Goal: Find specific page/section: Find specific page/section

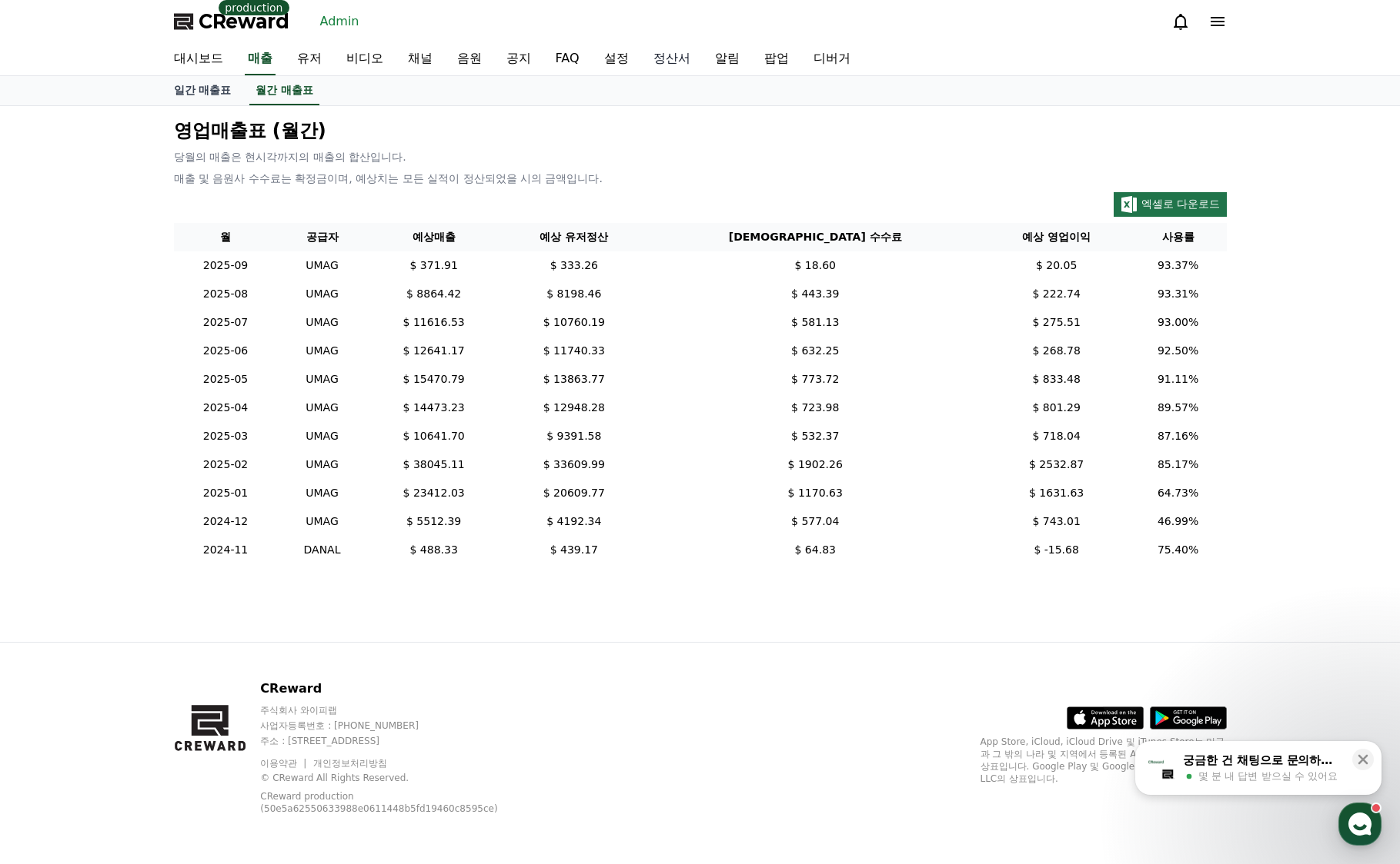
click at [683, 61] on link "정산서" at bounding box center [672, 59] width 61 height 32
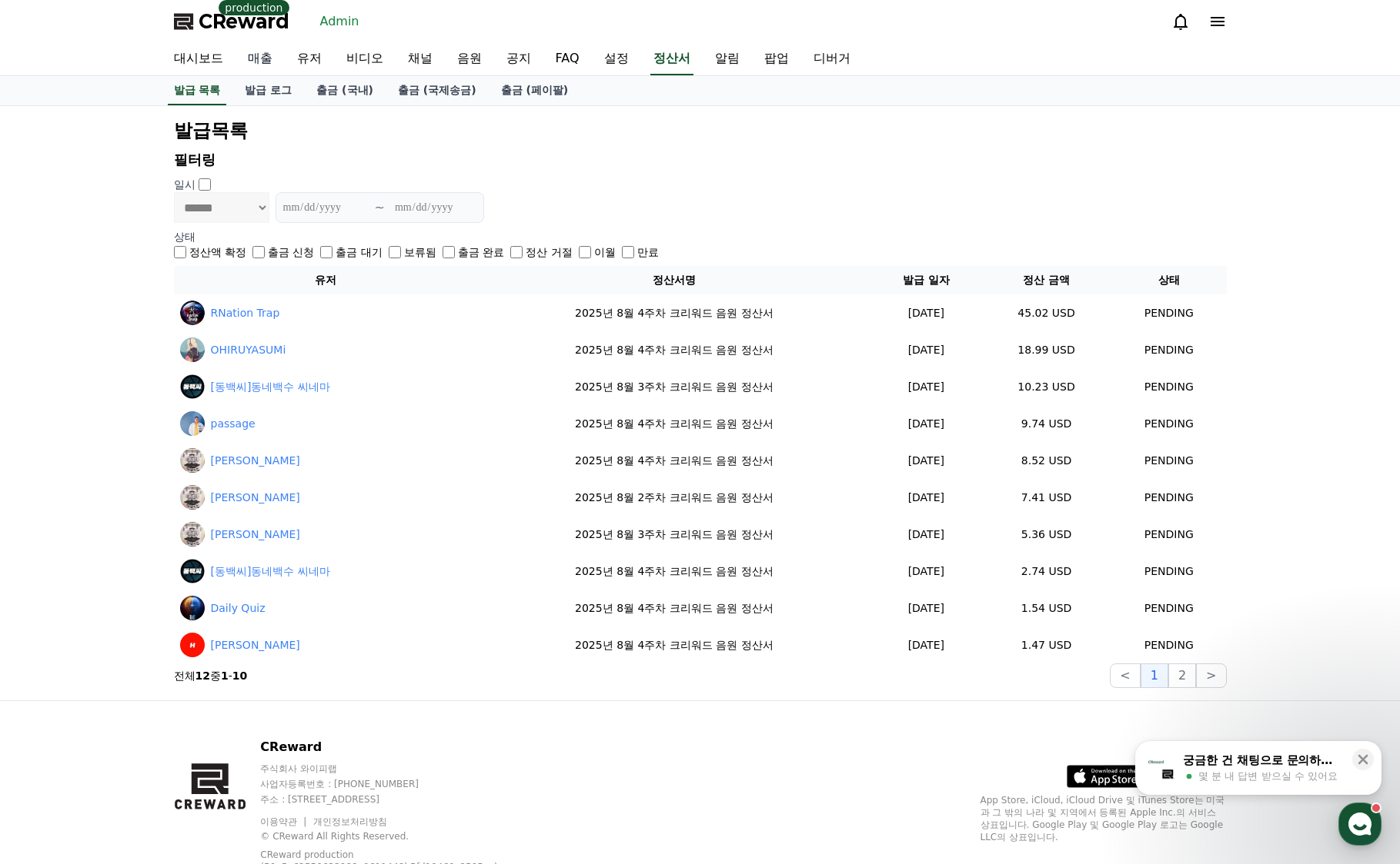
click at [262, 62] on link "매출" at bounding box center [260, 59] width 50 height 32
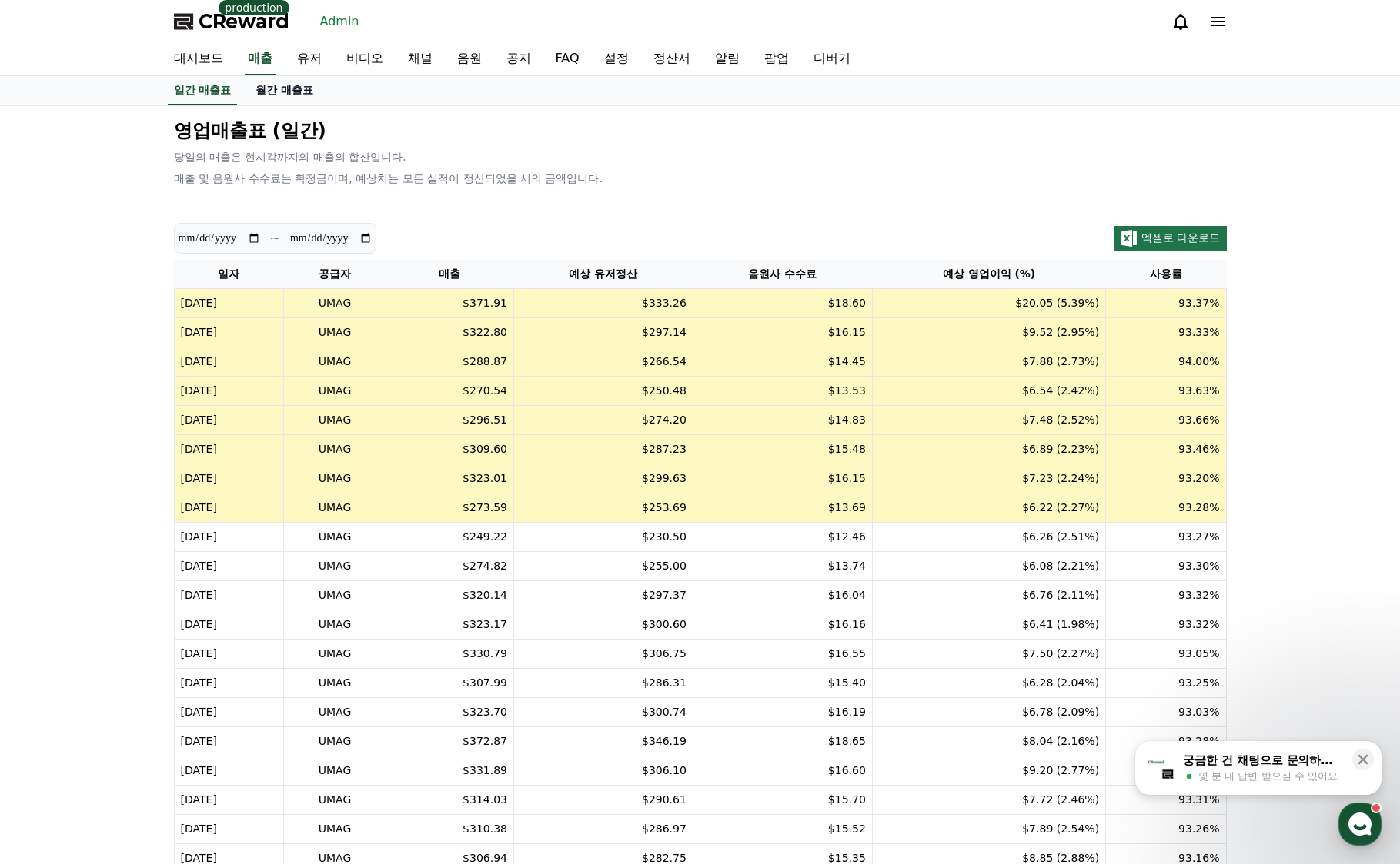
click at [269, 88] on link "월간 매출표" at bounding box center [284, 90] width 83 height 29
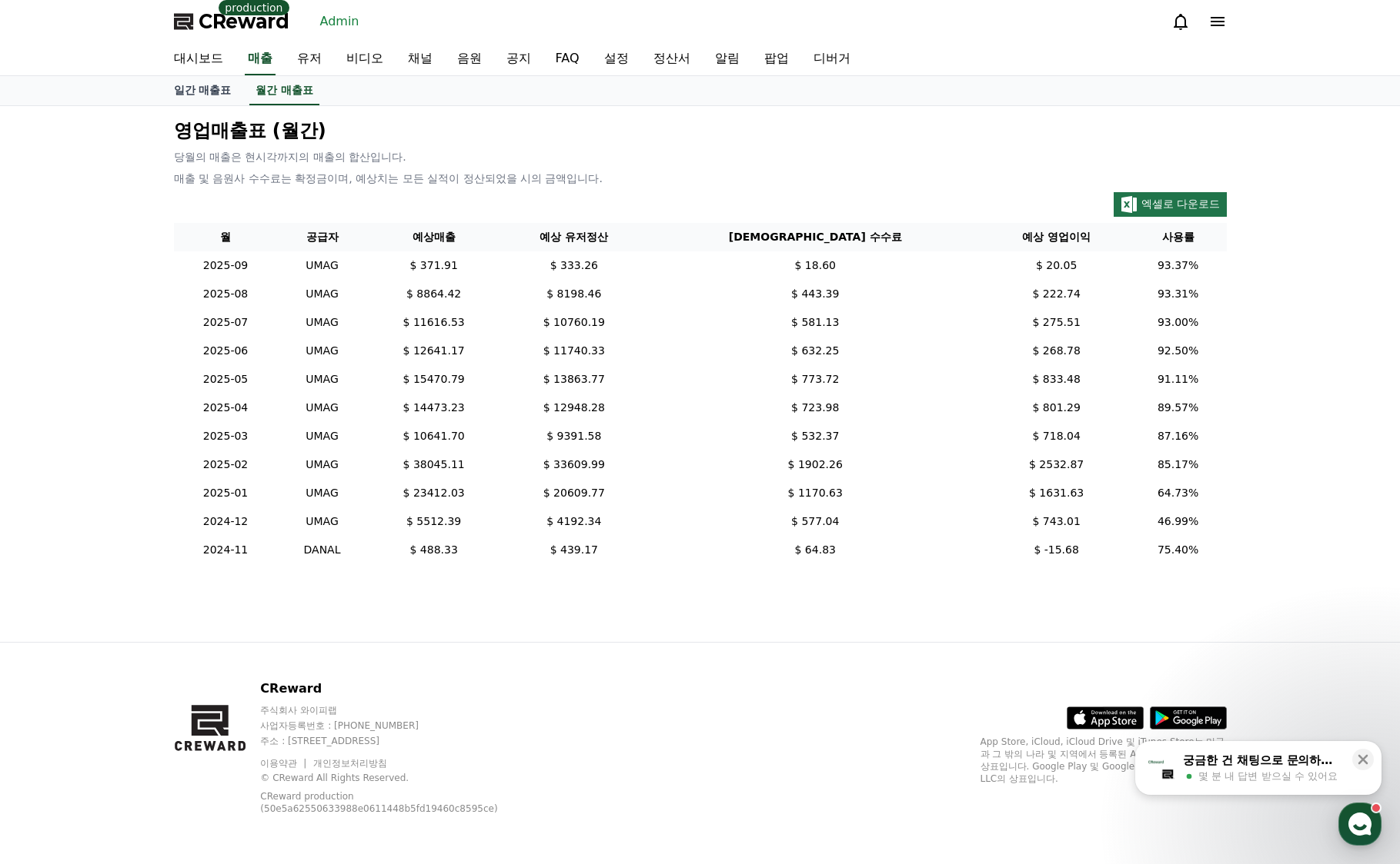
click at [474, 127] on p "영업매출표 (월간)" at bounding box center [700, 131] width 1053 height 25
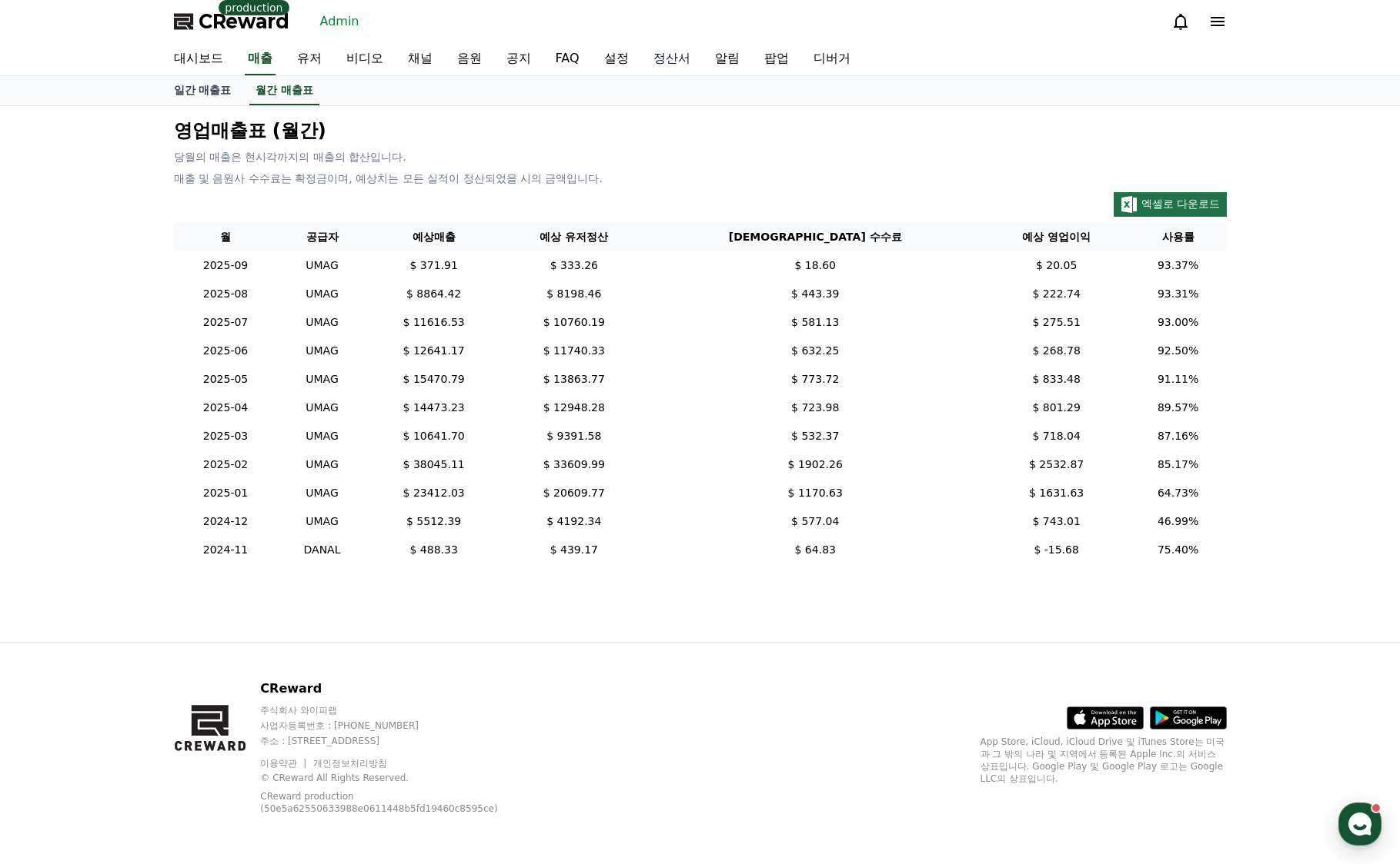
click at [665, 49] on link "정산서" at bounding box center [672, 59] width 61 height 32
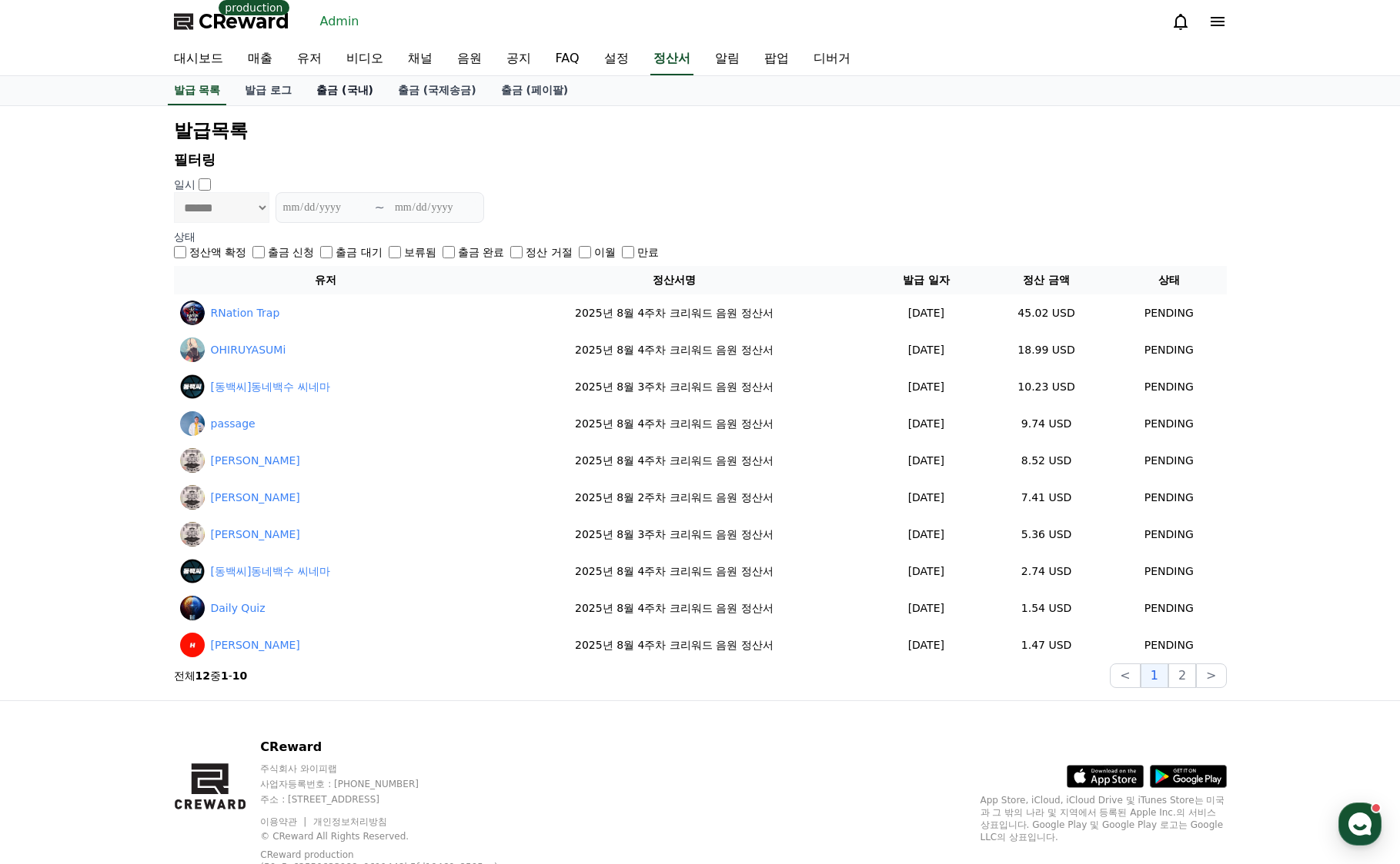
click at [344, 89] on link "출금 (국내)" at bounding box center [345, 90] width 82 height 29
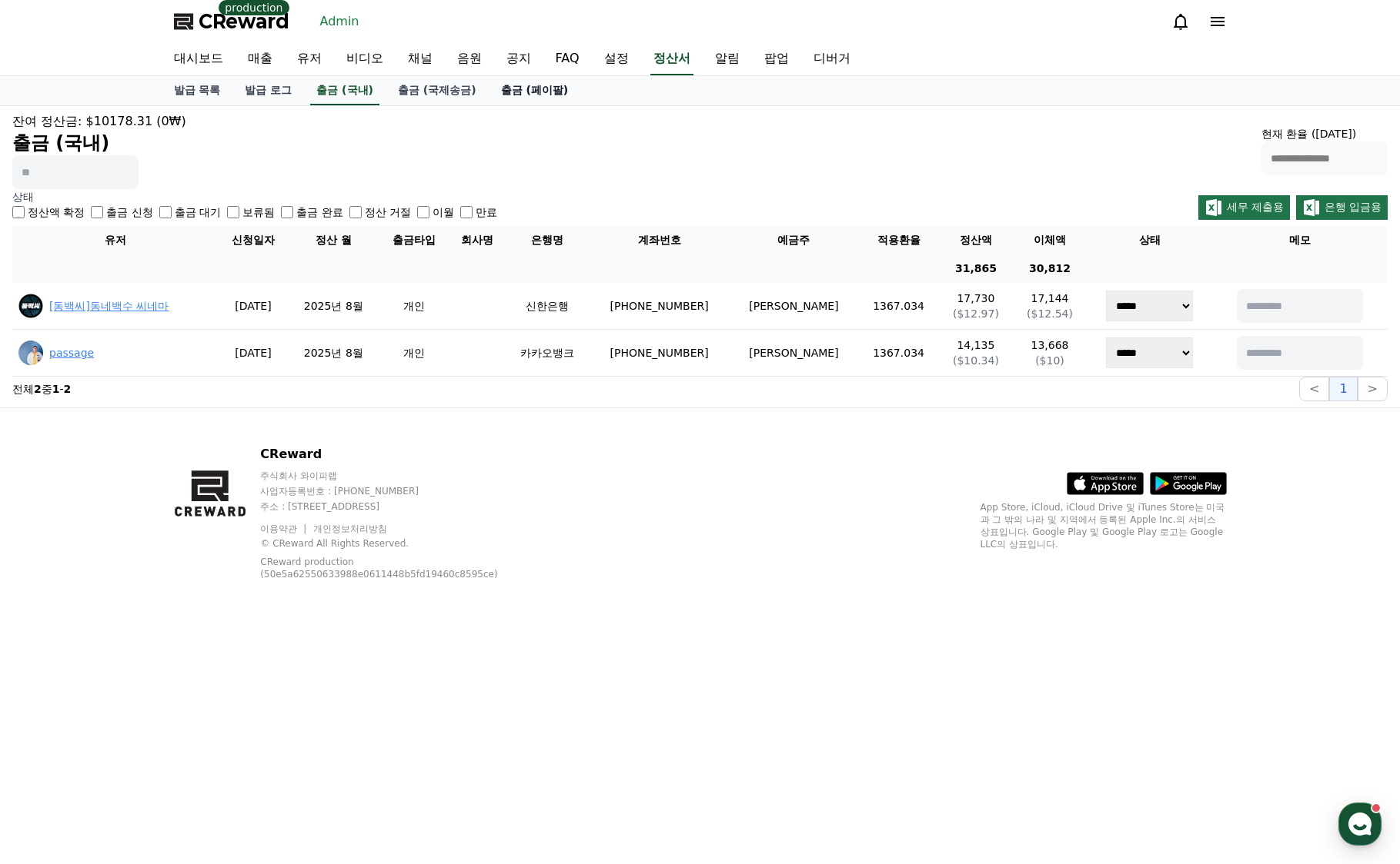
click at [544, 93] on link "출금 (페이팔)" at bounding box center [535, 90] width 93 height 29
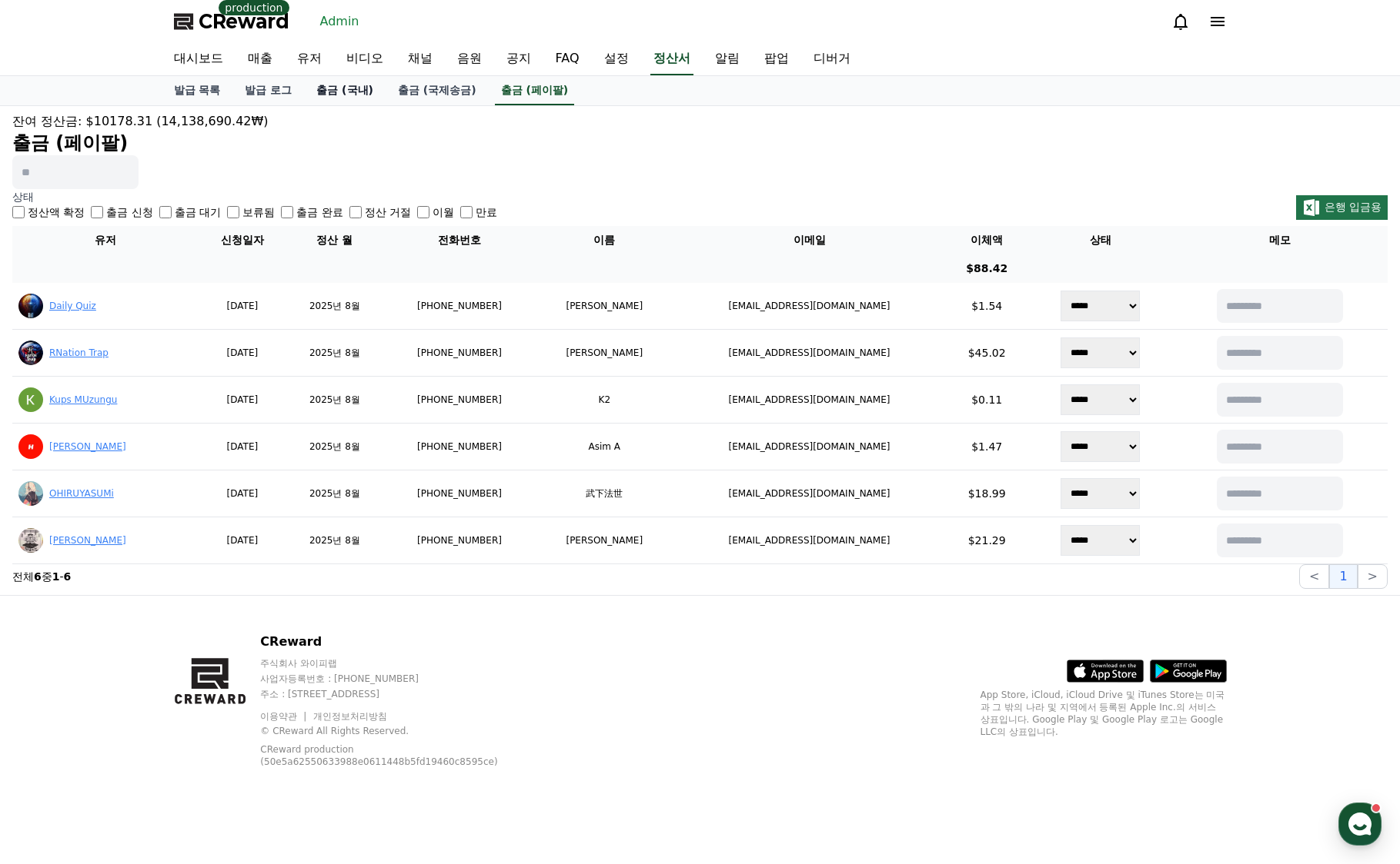
click at [320, 102] on link "출금 (국내)" at bounding box center [345, 90] width 82 height 29
